Goal: Task Accomplishment & Management: Manage account settings

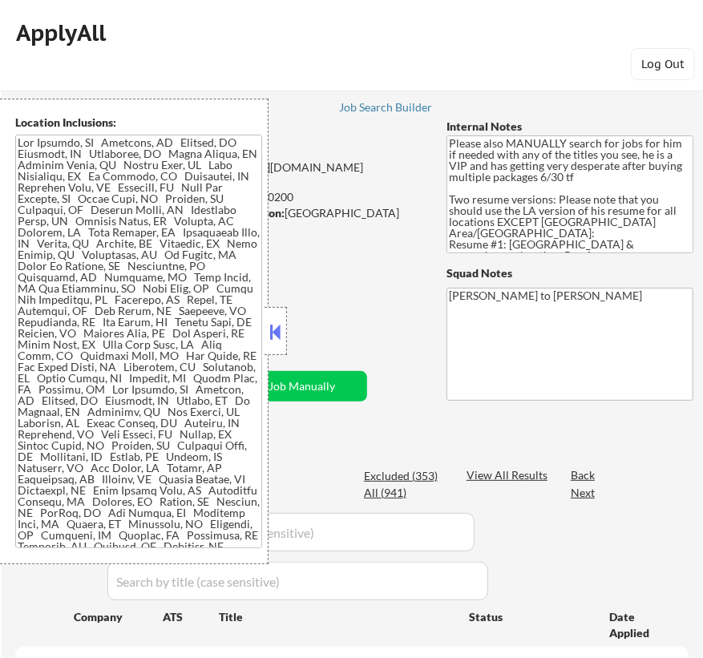
select select ""pending""
click at [279, 331] on button at bounding box center [276, 332] width 18 height 24
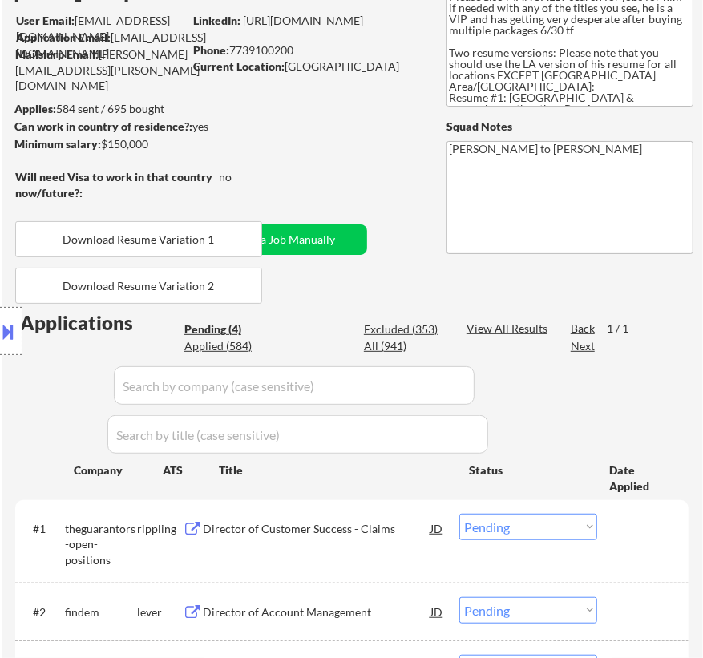
scroll to position [145, 0]
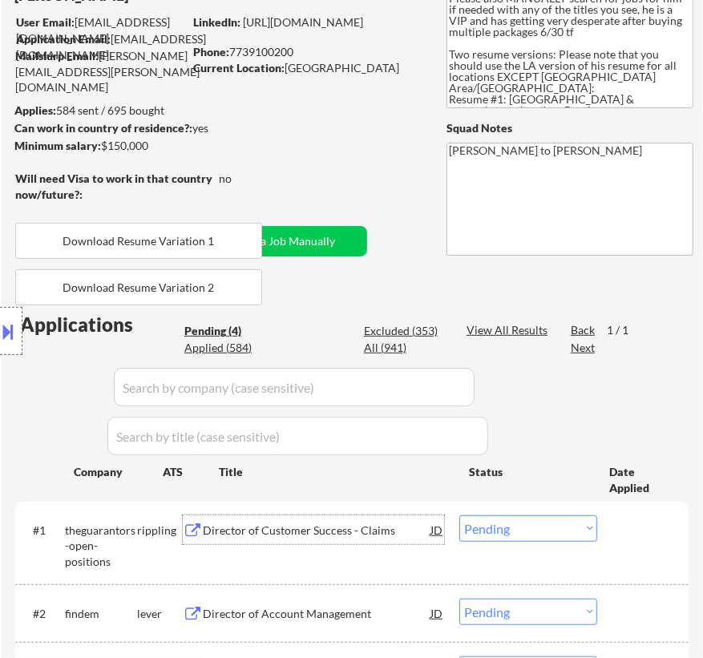
click at [364, 533] on div "Director of Customer Success - Claims" at bounding box center [317, 531] width 228 height 16
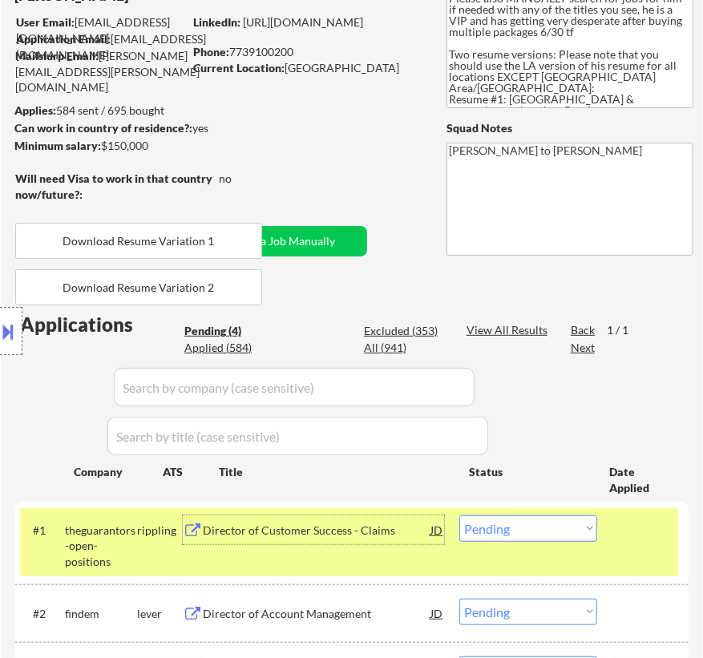
click at [588, 526] on select "Choose an option... Pending Applied Excluded (Questions) Excluded (Expired) Exc…" at bounding box center [529, 529] width 138 height 26
click at [460, 516] on select "Choose an option... Pending Applied Excluded (Questions) Excluded (Expired) Exc…" at bounding box center [529, 529] width 138 height 26
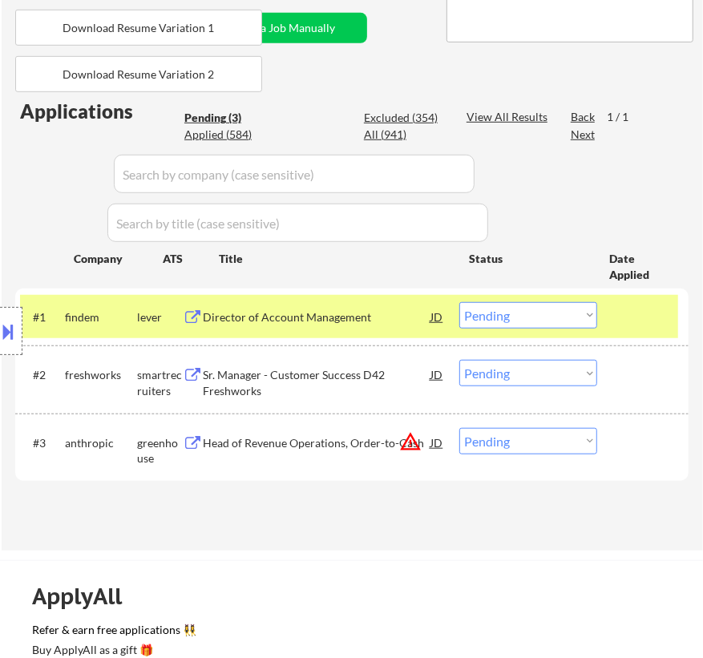
scroll to position [364, 0]
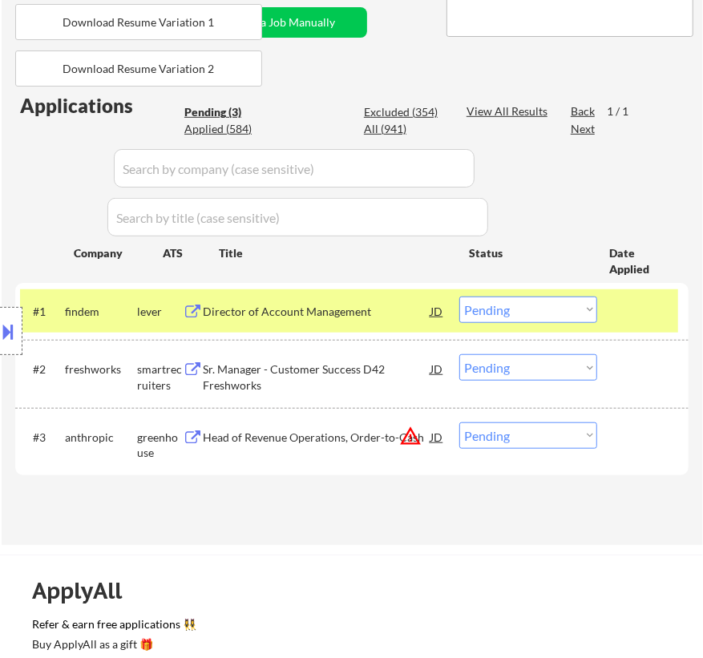
click at [408, 327] on div "#1 findem lever Director of Account Management JD Choose an option... Pending A…" at bounding box center [349, 311] width 658 height 43
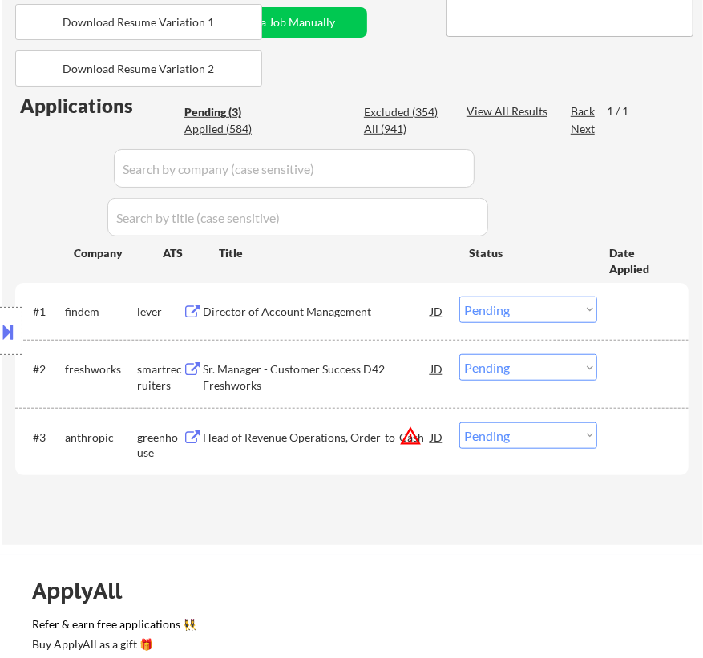
click at [408, 327] on div "#1 findem lever Director of Account Management JD Choose an option... Pending A…" at bounding box center [349, 311] width 658 height 43
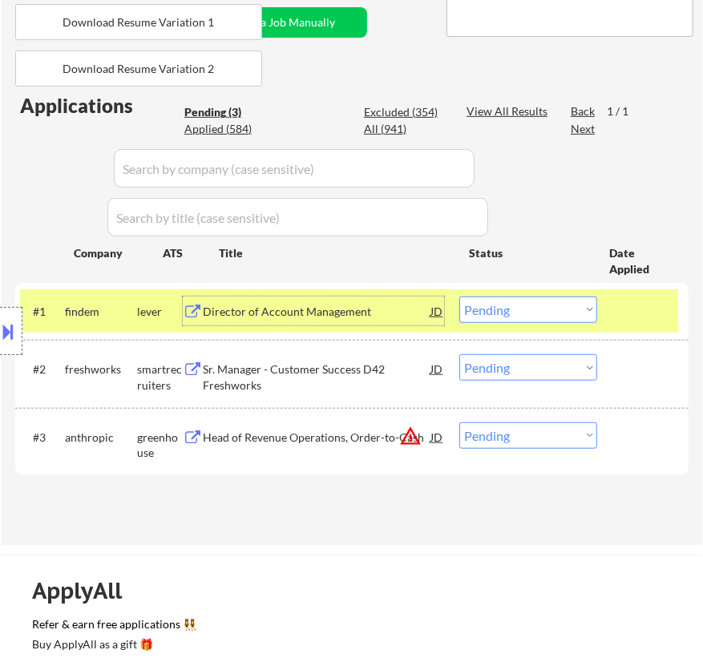
click at [408, 313] on div "Director of Account Management" at bounding box center [317, 312] width 228 height 16
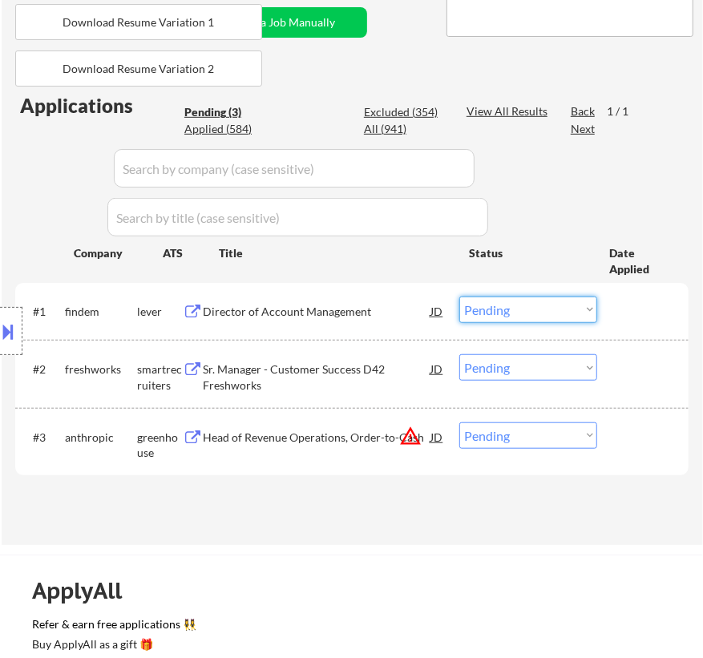
click at [510, 307] on select "Choose an option... Pending Applied Excluded (Questions) Excluded (Expired) Exc…" at bounding box center [529, 310] width 138 height 26
click at [460, 297] on select "Choose an option... Pending Applied Excluded (Questions) Excluded (Expired) Exc…" at bounding box center [529, 310] width 138 height 26
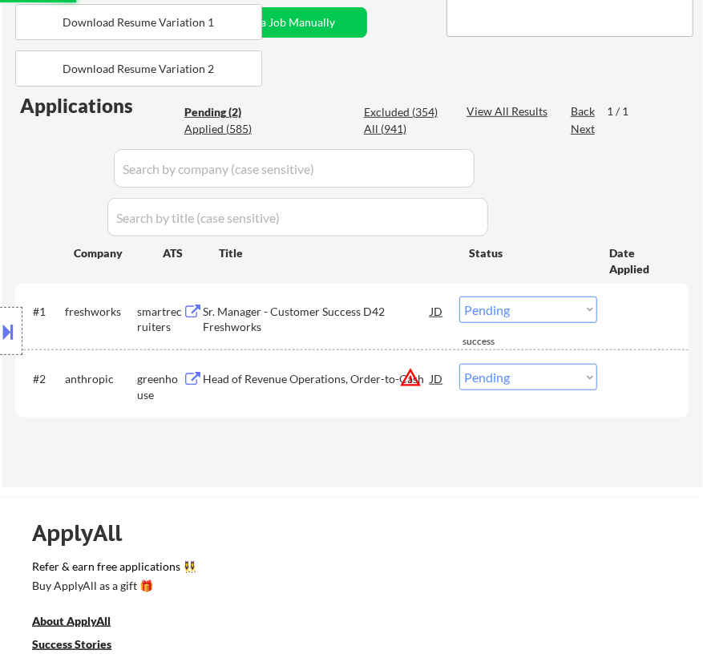
click at [418, 321] on div "Sr. Manager - Customer Success D42 Freshworks" at bounding box center [317, 319] width 228 height 31
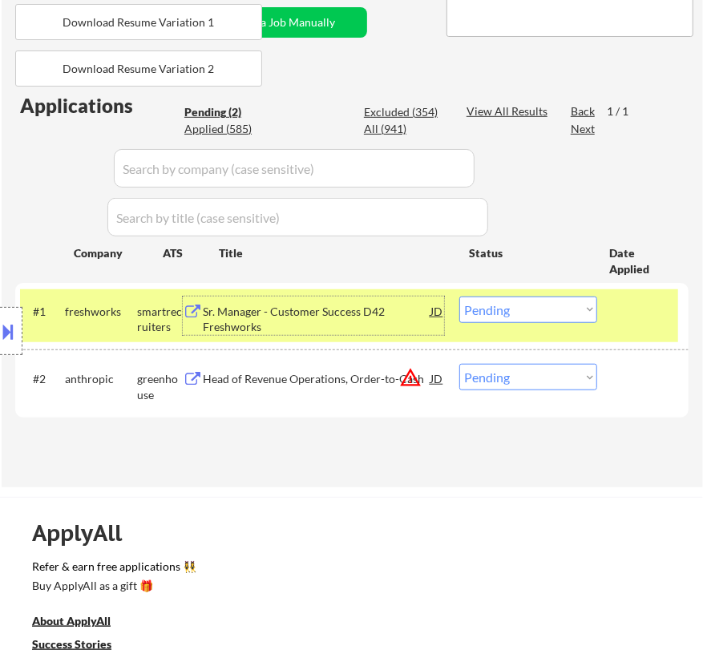
click at [521, 302] on select "Choose an option... Pending Applied Excluded (Questions) Excluded (Expired) Exc…" at bounding box center [529, 310] width 138 height 26
click at [460, 297] on select "Choose an option... Pending Applied Excluded (Questions) Excluded (Expired) Exc…" at bounding box center [529, 310] width 138 height 26
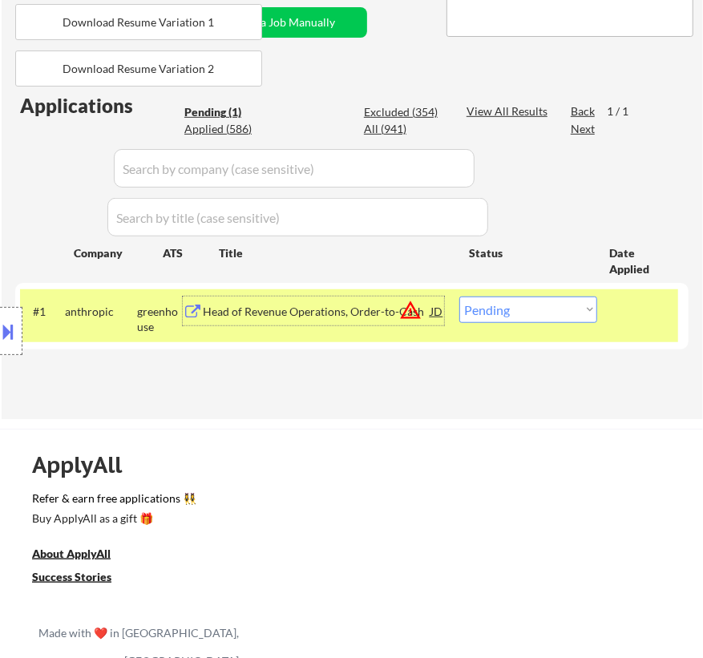
click at [391, 320] on div "Head of Revenue Operations, Order-to-Cash" at bounding box center [317, 311] width 228 height 29
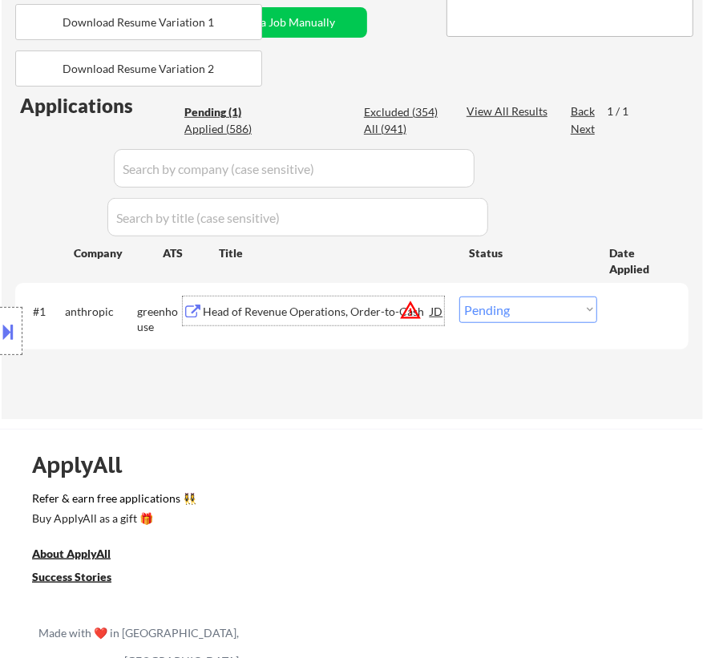
click at [577, 308] on select "Choose an option... Pending Applied Excluded (Questions) Excluded (Expired) Exc…" at bounding box center [529, 310] width 138 height 26
select select ""applied""
click at [460, 297] on select "Choose an option... Pending Applied Excluded (Questions) Excluded (Expired) Exc…" at bounding box center [529, 310] width 138 height 26
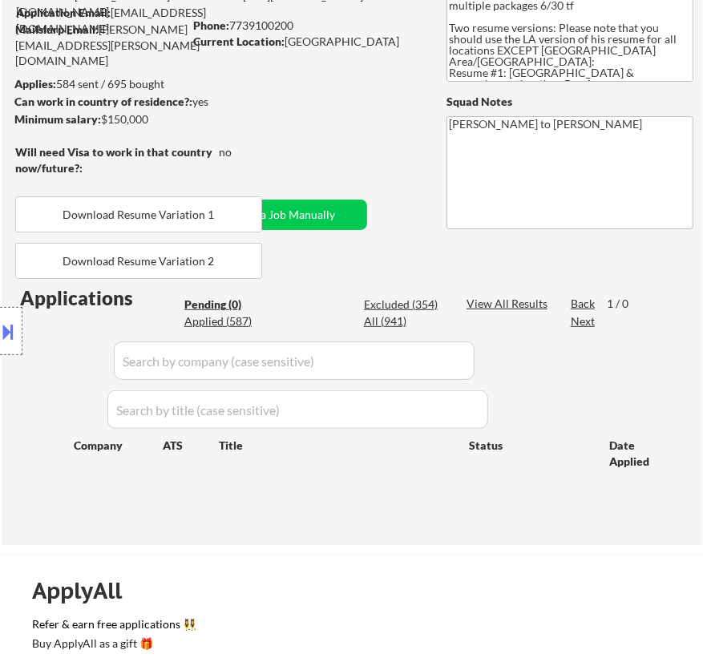
scroll to position [145, 0]
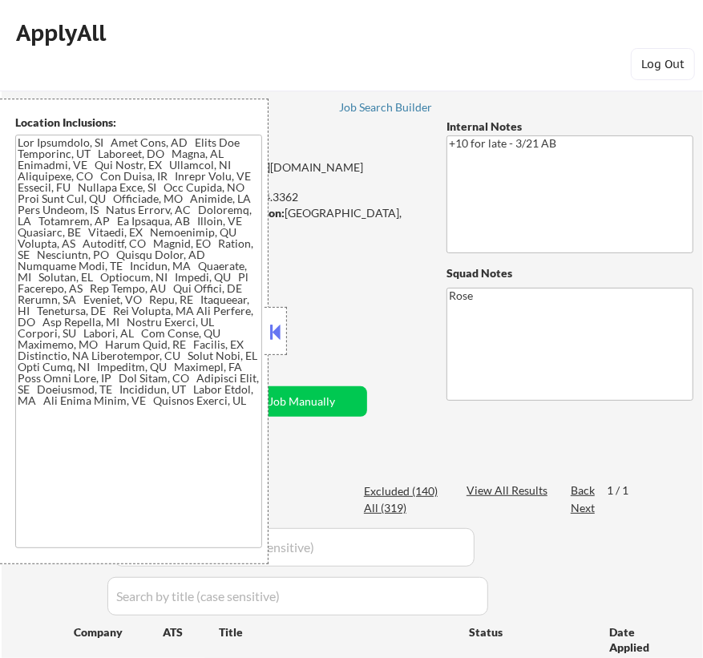
click at [273, 329] on button at bounding box center [276, 332] width 18 height 24
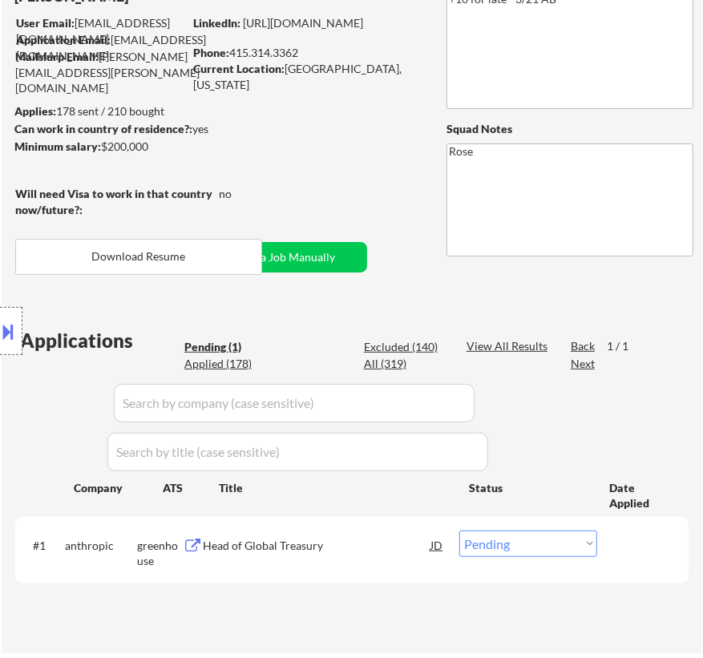
scroll to position [145, 0]
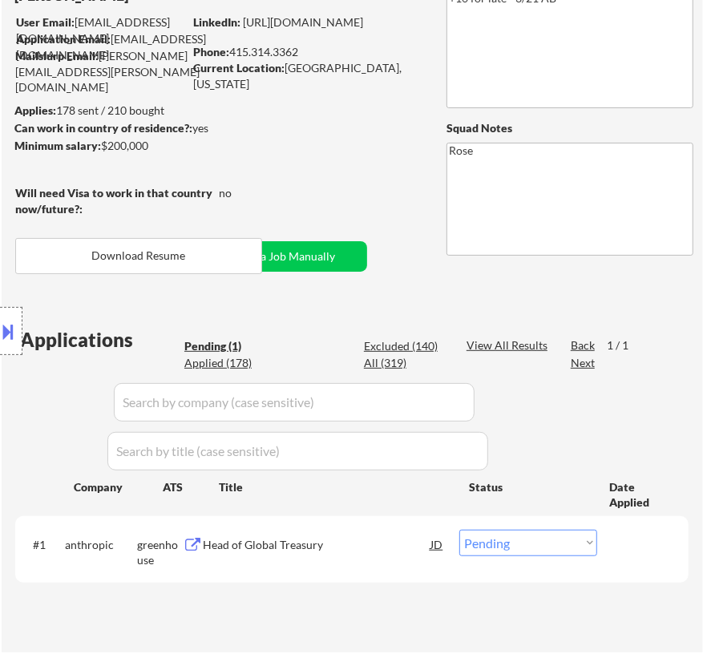
click at [396, 553] on div "Head of Global Treasury" at bounding box center [317, 544] width 228 height 29
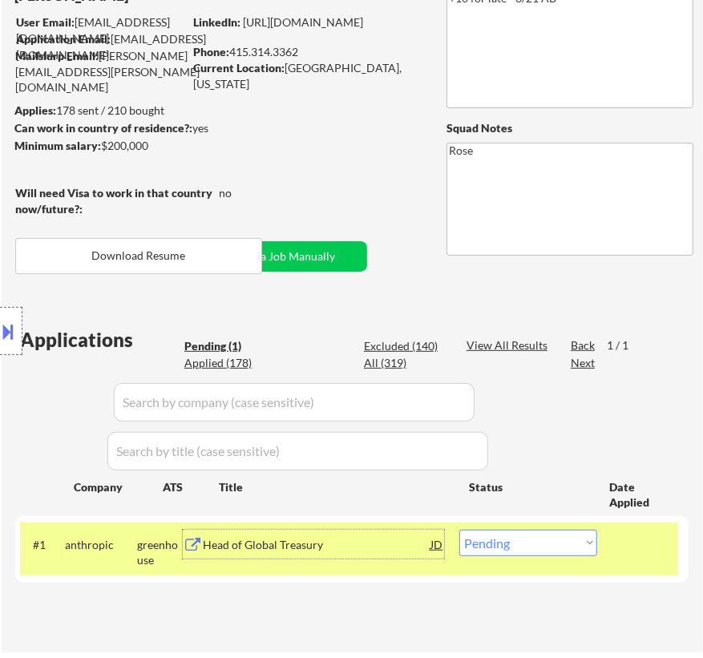
click at [522, 545] on select "Choose an option... Pending Applied Excluded (Questions) Excluded (Expired) Exc…" at bounding box center [529, 543] width 138 height 26
select select ""excluded__bad_match_""
click at [460, 530] on select "Choose an option... Pending Applied Excluded (Questions) Excluded (Expired) Exc…" at bounding box center [529, 543] width 138 height 26
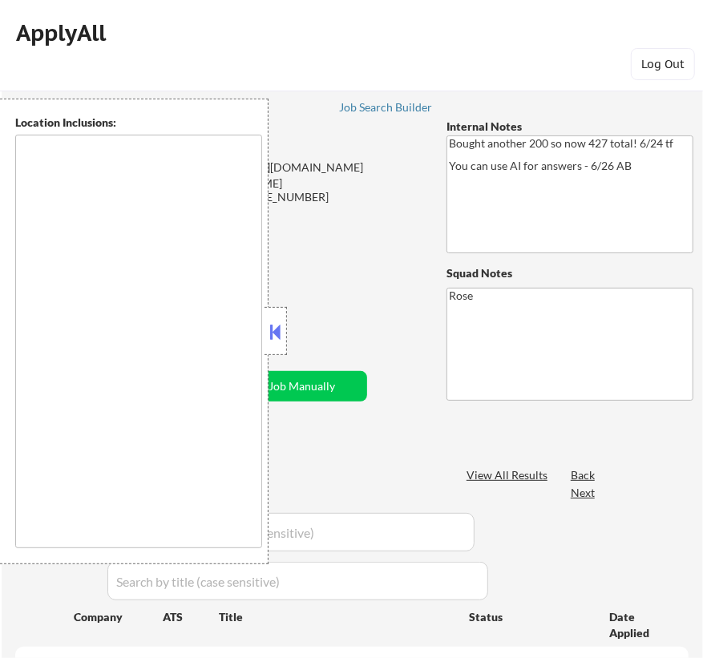
select select ""pending""
type textarea "San Francisco, CA Daly City, CA South San Francisco, CA Brisbane, CA Colma, CA …"
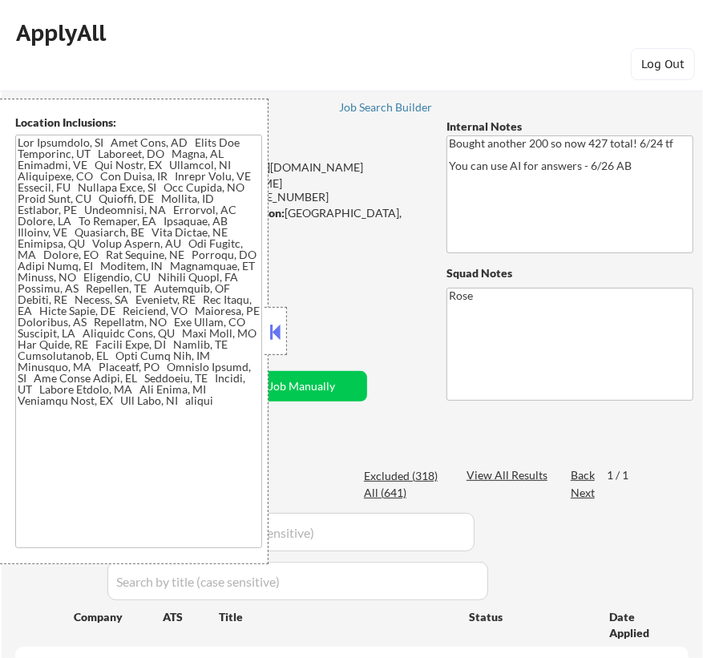
click at [273, 334] on button at bounding box center [276, 332] width 18 height 24
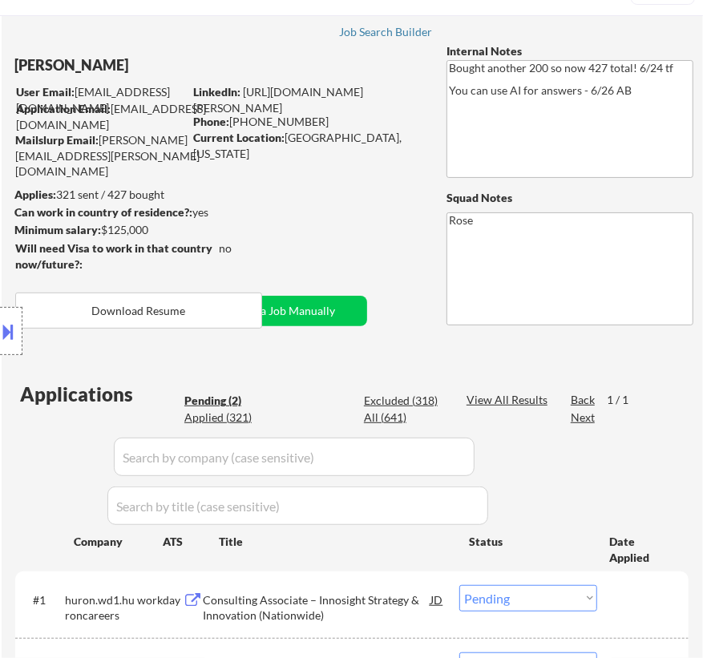
scroll to position [145, 0]
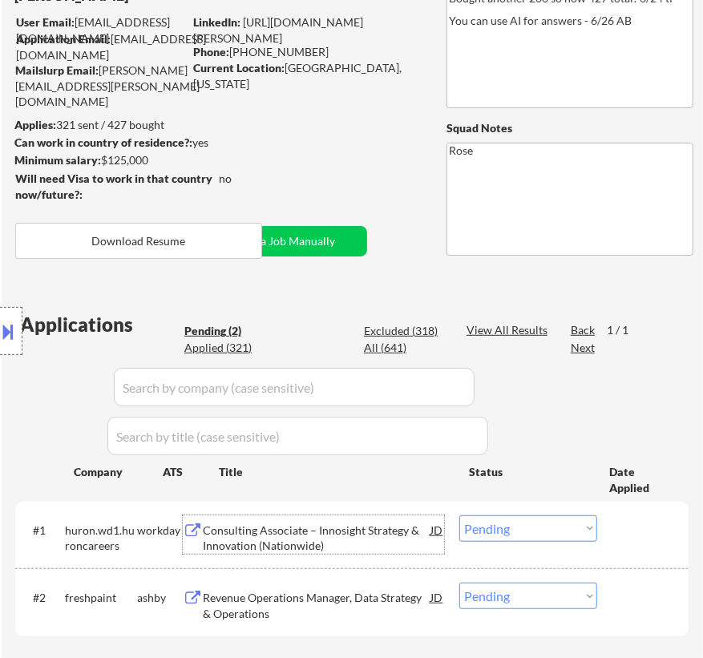
click at [331, 525] on div "Consulting Associate – Innosight Strategy & Innovation (Nationwide)" at bounding box center [317, 538] width 228 height 31
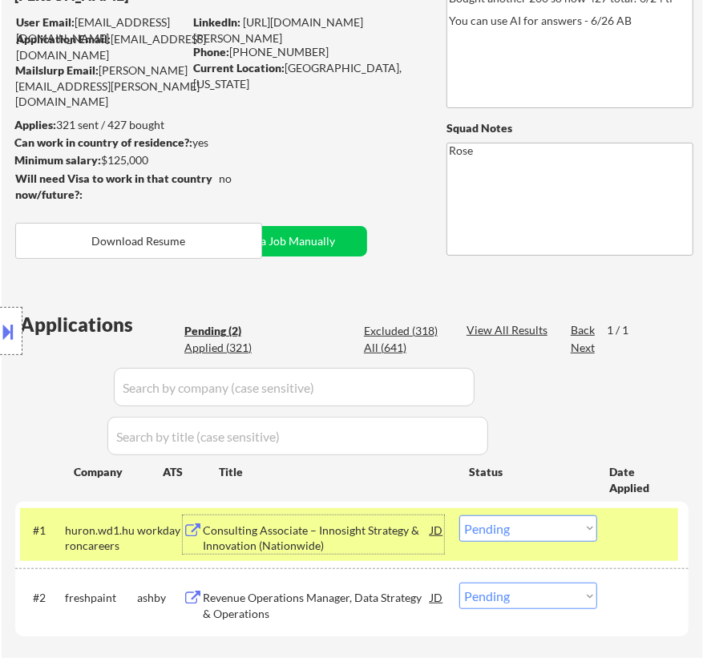
click at [540, 529] on select "Choose an option... Pending Applied Excluded (Questions) Excluded (Expired) Exc…" at bounding box center [529, 529] width 138 height 26
click at [460, 516] on select "Choose an option... Pending Applied Excluded (Questions) Excluded (Expired) Exc…" at bounding box center [529, 529] width 138 height 26
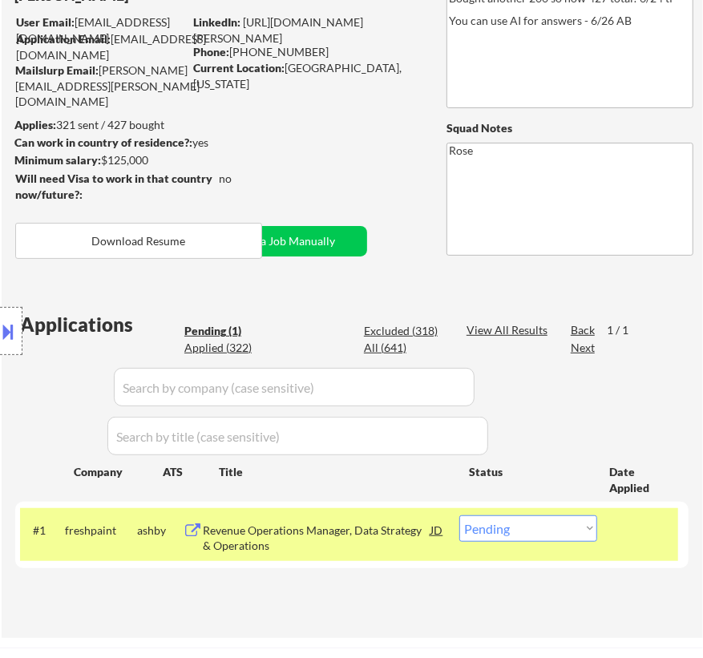
click at [338, 532] on div "Revenue Operations Manager, Data Strategy & Operations" at bounding box center [317, 538] width 228 height 31
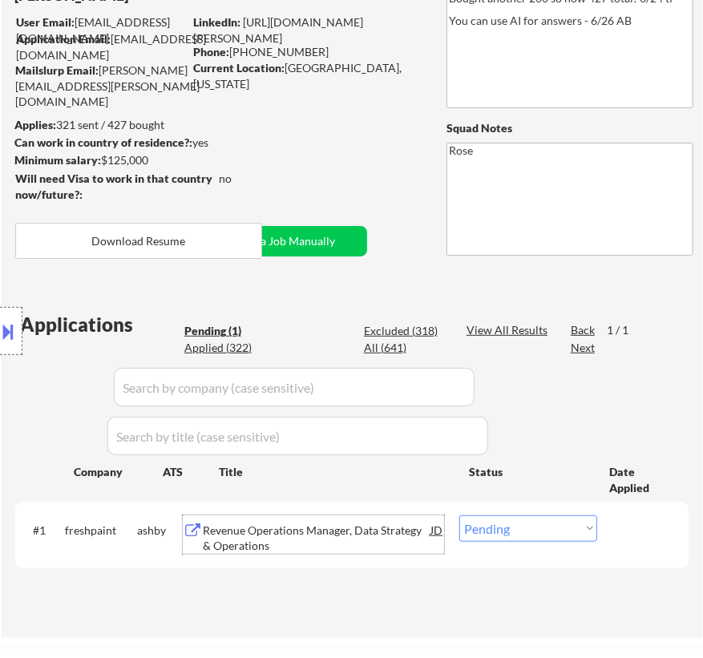
drag, startPoint x: 539, startPoint y: 530, endPoint x: 521, endPoint y: 548, distance: 25.0
click at [539, 530] on select "Choose an option... Pending Applied Excluded (Questions) Excluded (Expired) Exc…" at bounding box center [529, 529] width 138 height 26
select select ""applied""
click at [460, 516] on select "Choose an option... Pending Applied Excluded (Questions) Excluded (Expired) Exc…" at bounding box center [529, 529] width 138 height 26
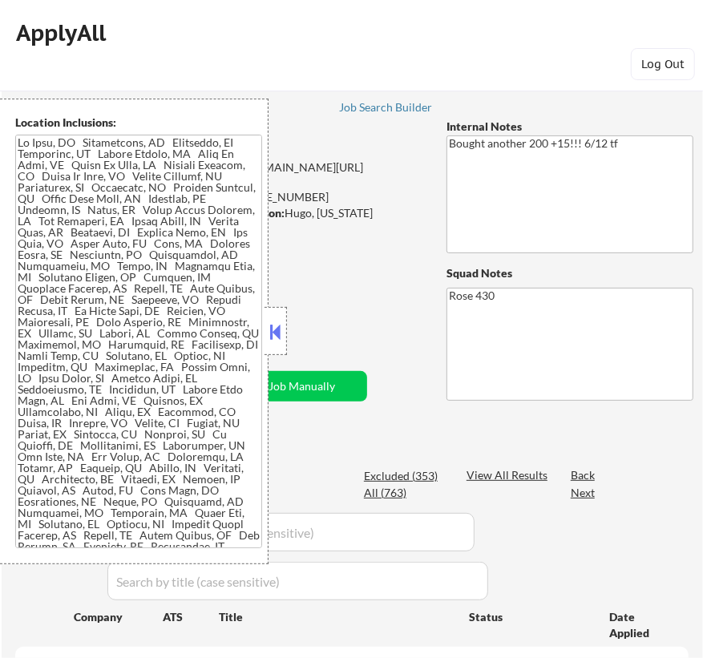
select select ""pending""
click at [275, 330] on button at bounding box center [276, 332] width 18 height 24
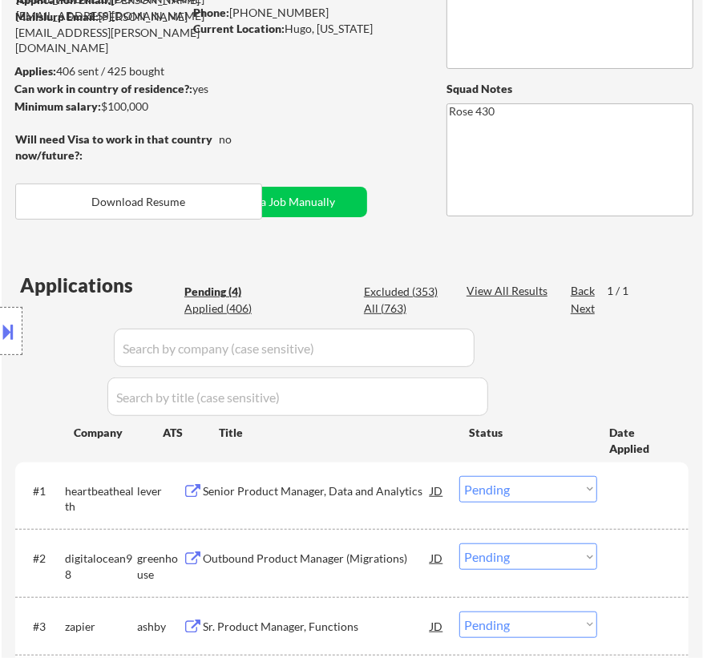
scroll to position [218, 0]
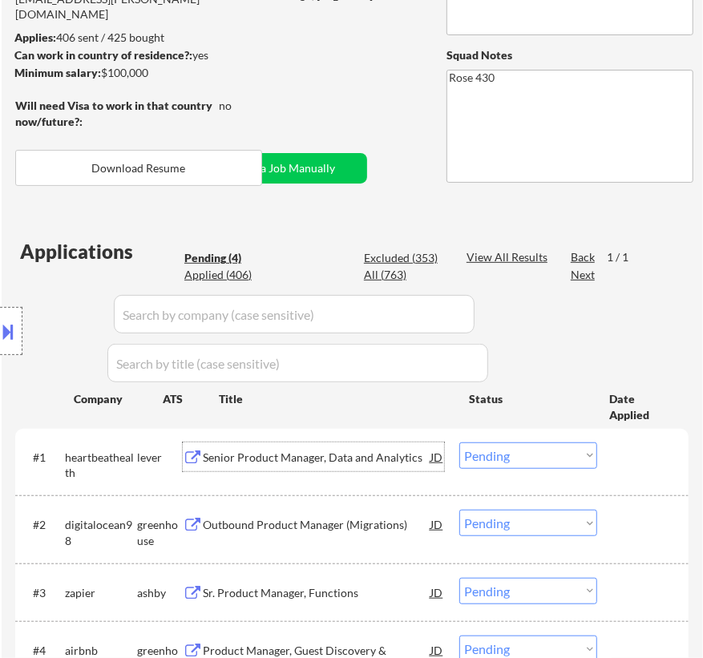
click at [357, 450] on div "Senior Product Manager, Data and Analytics" at bounding box center [317, 458] width 228 height 16
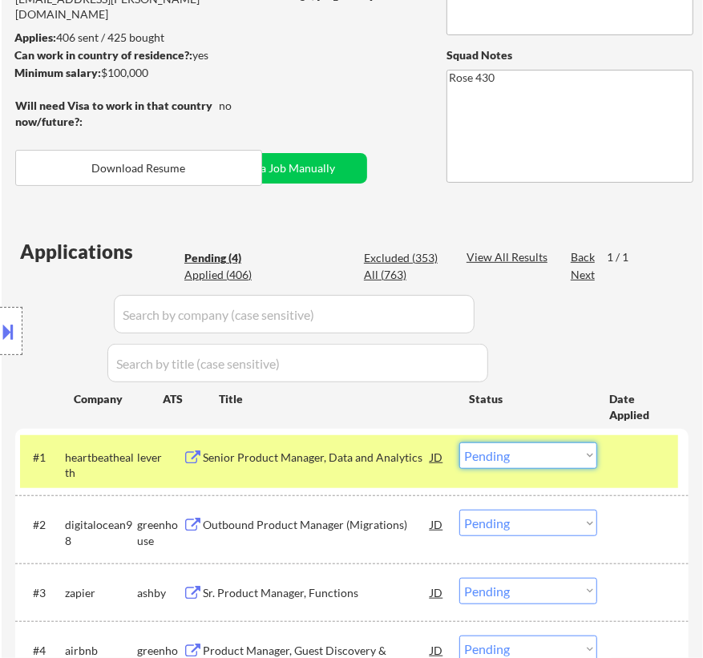
click at [533, 455] on select "Choose an option... Pending Applied Excluded (Questions) Excluded (Expired) Exc…" at bounding box center [529, 456] width 138 height 26
click at [460, 443] on select "Choose an option... Pending Applied Excluded (Questions) Excluded (Expired) Exc…" at bounding box center [529, 456] width 138 height 26
select select ""pending""
